Goal: Download file/media

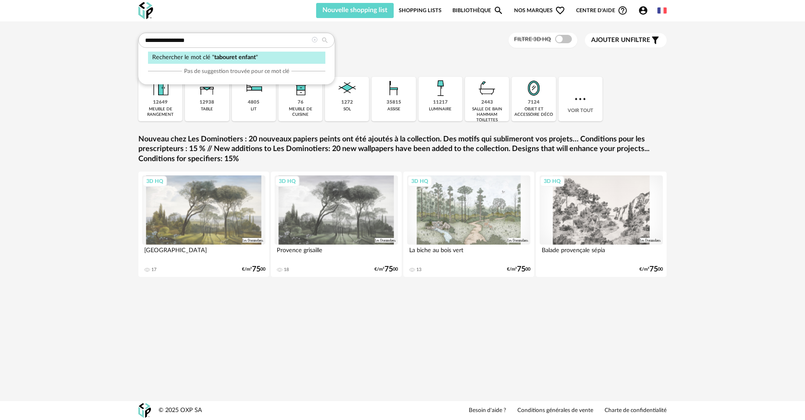
type input "**********"
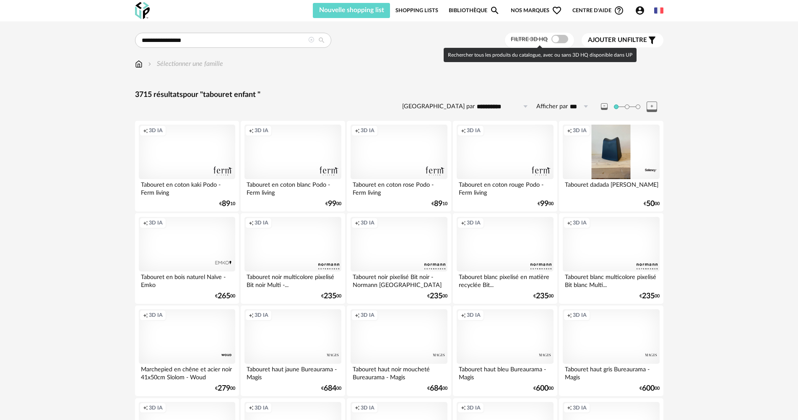
click at [559, 40] on span at bounding box center [560, 39] width 17 height 8
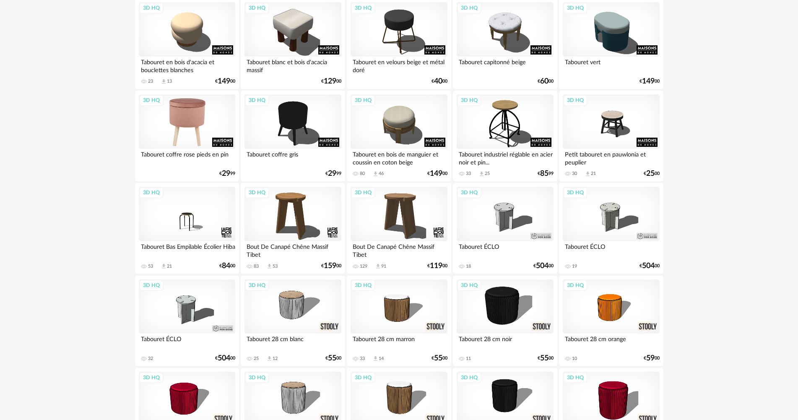
scroll to position [126, 0]
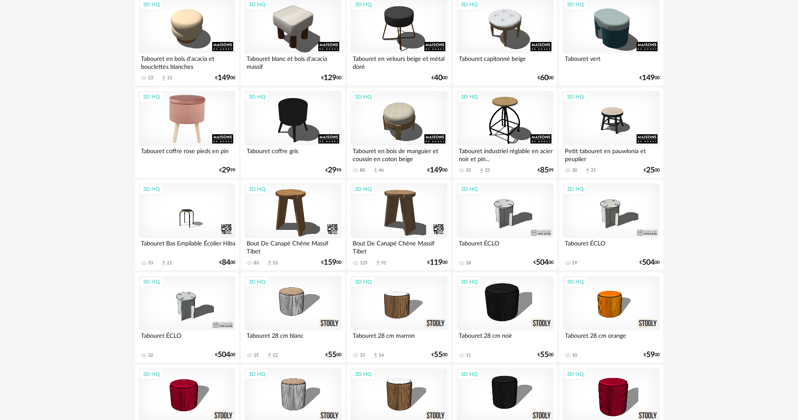
click at [164, 118] on div "3D HQ" at bounding box center [187, 118] width 96 height 55
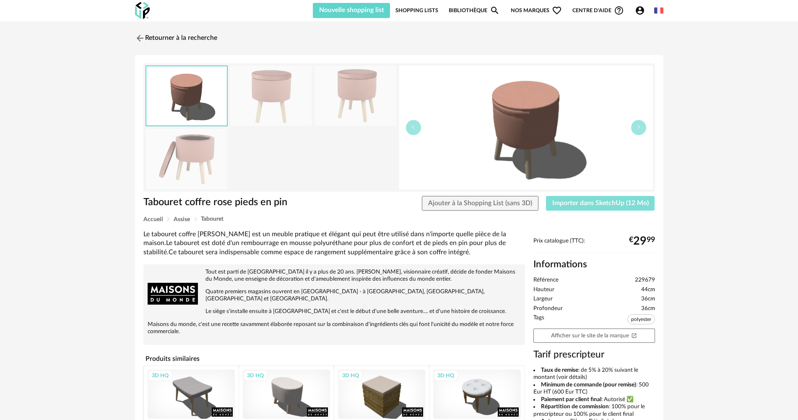
click at [613, 202] on span "Importer dans SketchUp (12 Mo)" at bounding box center [601, 203] width 96 height 7
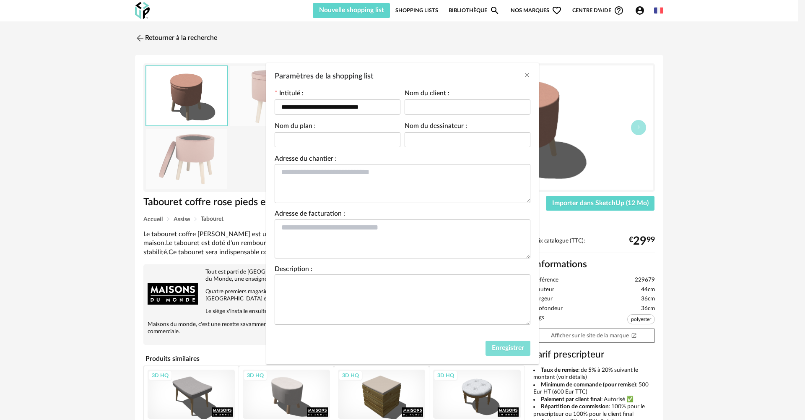
click at [501, 344] on span "Enregistrer" at bounding box center [508, 347] width 32 height 7
